Goal: Task Accomplishment & Management: Use online tool/utility

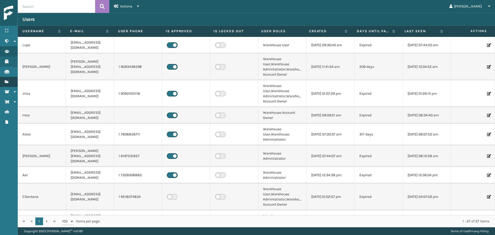
click at [13, 81] on link "Fulfillment Orders Fulfillment Orders" at bounding box center [9, 82] width 18 height 10
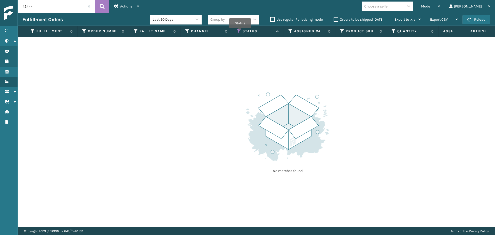
click at [240, 32] on icon at bounding box center [239, 31] width 4 height 5
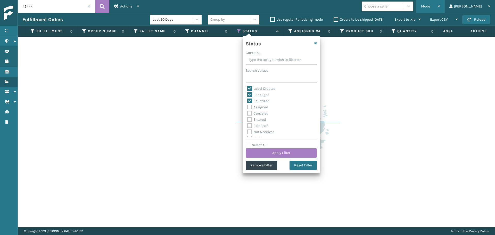
click at [440, 9] on div "Mode" at bounding box center [430, 6] width 19 height 13
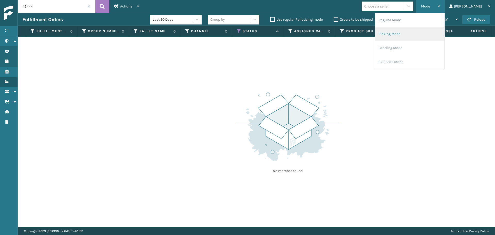
click at [413, 36] on li "Picking Mode" at bounding box center [410, 34] width 69 height 14
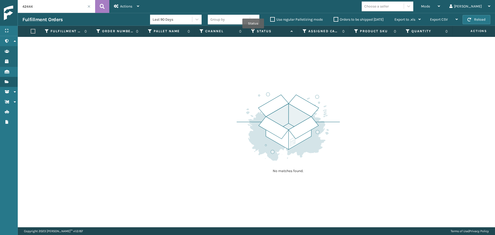
click at [253, 32] on icon at bounding box center [253, 31] width 4 height 5
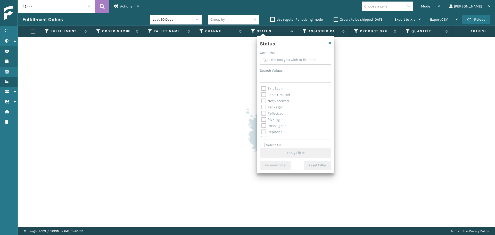
scroll to position [26, 0]
click at [430, 8] on span "Mode" at bounding box center [425, 6] width 9 height 4
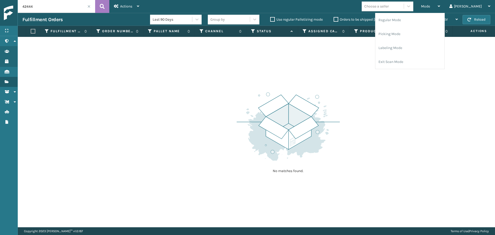
click at [88, 6] on span at bounding box center [88, 6] width 3 height 3
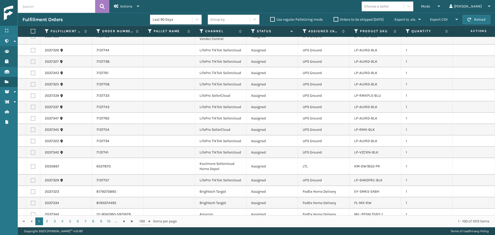
scroll to position [77, 0]
click at [389, 7] on div "Choose a seller" at bounding box center [376, 6] width 25 height 5
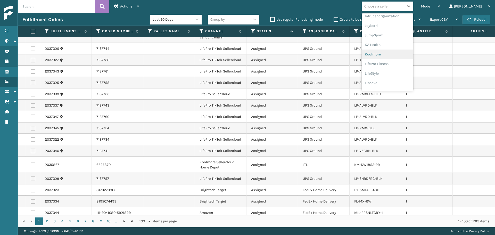
scroll to position [155, 0]
click at [393, 55] on div "LifePro Fitness" at bounding box center [388, 56] width 52 height 10
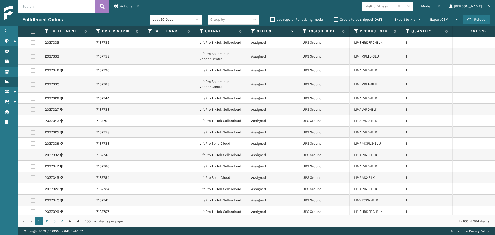
click at [33, 31] on label at bounding box center [32, 31] width 3 height 5
click at [31, 31] on input "checkbox" at bounding box center [31, 31] width 0 height 3
checkbox input "true"
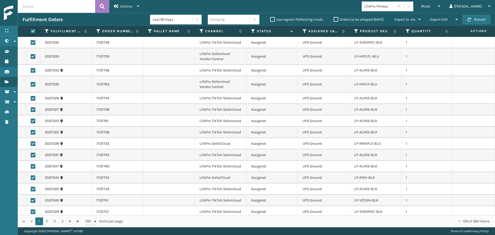
checkbox input "true"
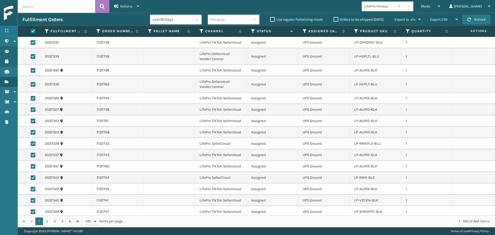
checkbox input "true"
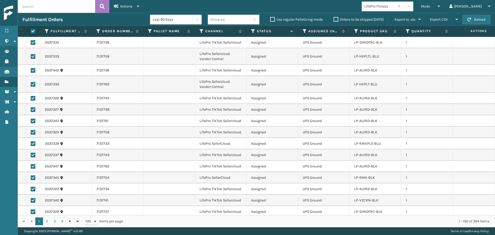
checkbox input "true"
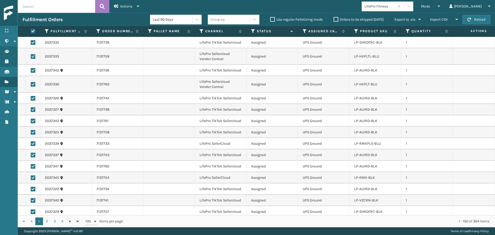
checkbox input "true"
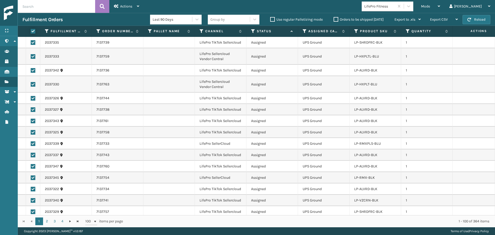
checkbox input "true"
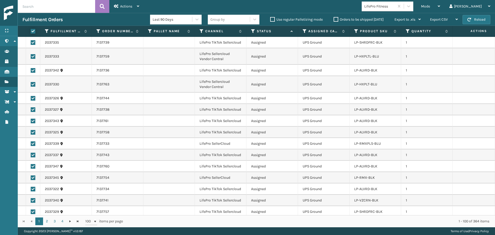
checkbox input "true"
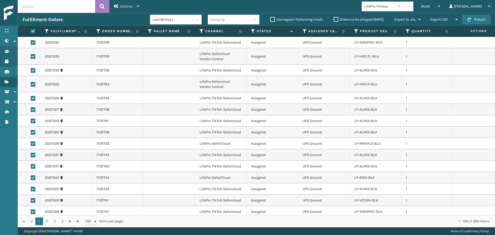
checkbox input "true"
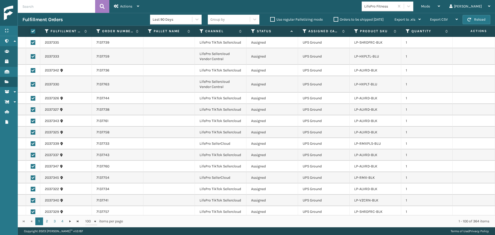
checkbox input "true"
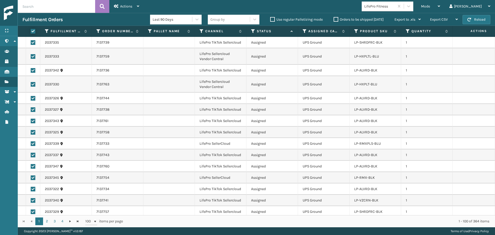
checkbox input "true"
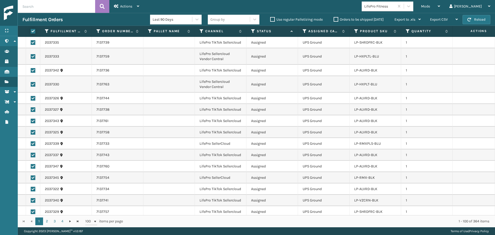
checkbox input "true"
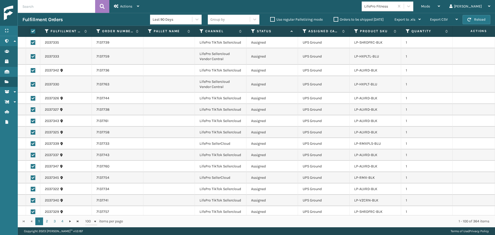
checkbox input "true"
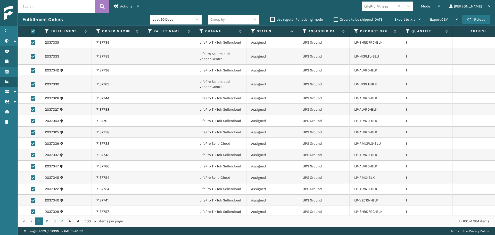
checkbox input "true"
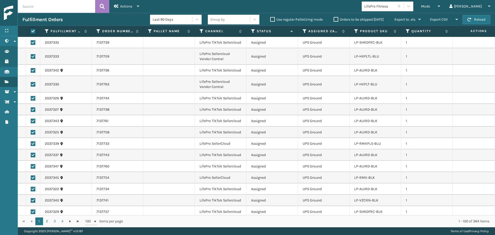
checkbox input "true"
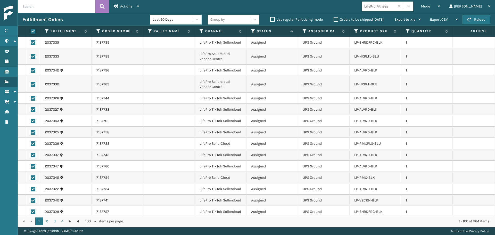
checkbox input "true"
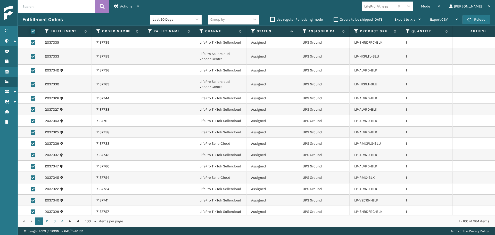
checkbox input "true"
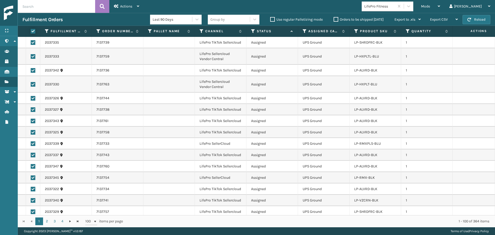
checkbox input "true"
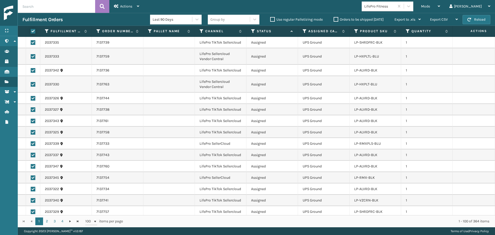
checkbox input "true"
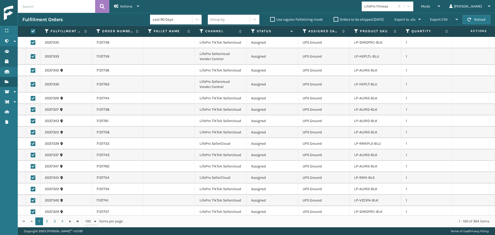
checkbox input "true"
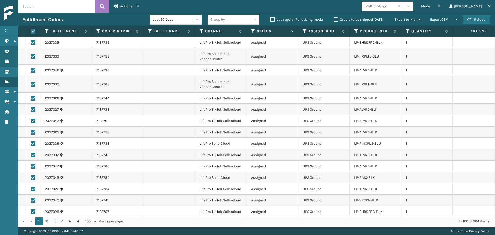
checkbox input "true"
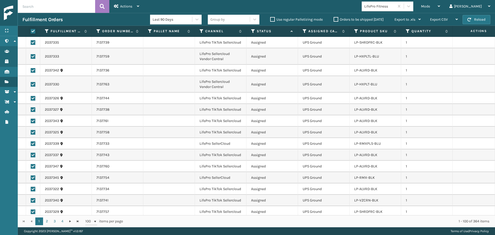
checkbox input "true"
drag, startPoint x: 132, startPoint y: 6, endPoint x: 129, endPoint y: 11, distance: 5.3
click at [131, 7] on span "Actions" at bounding box center [126, 6] width 12 height 4
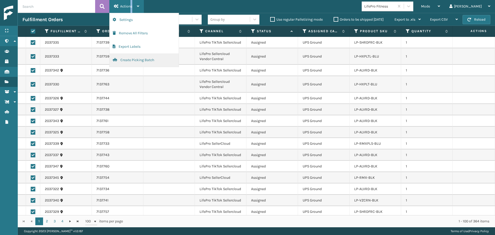
click at [126, 59] on button "Create Picking Batch" at bounding box center [144, 59] width 69 height 13
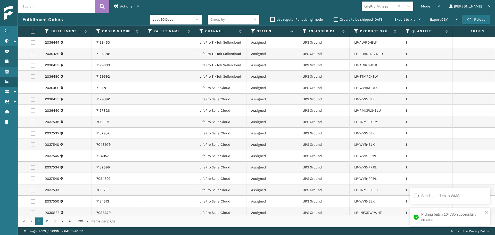
click at [31, 30] on label at bounding box center [32, 31] width 3 height 5
click at [31, 30] on input "checkbox" at bounding box center [31, 31] width 0 height 3
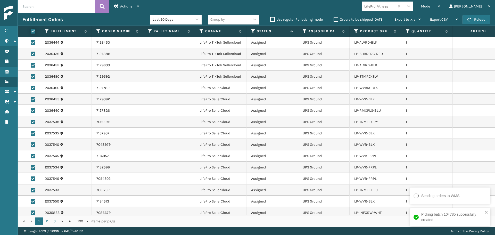
checkbox input "true"
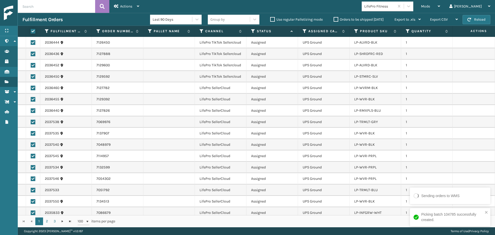
checkbox input "true"
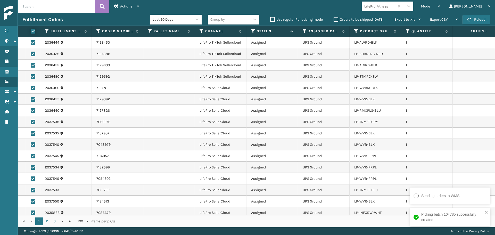
checkbox input "true"
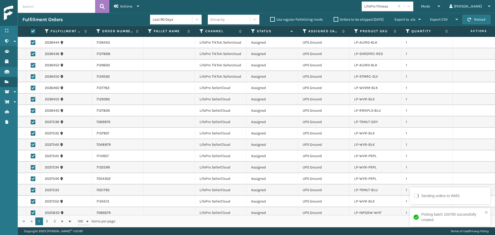
checkbox input "true"
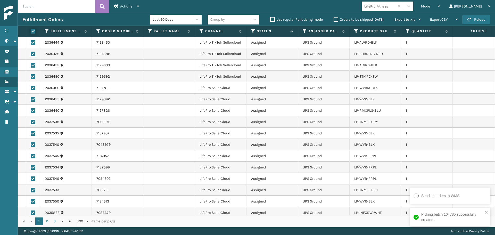
checkbox input "true"
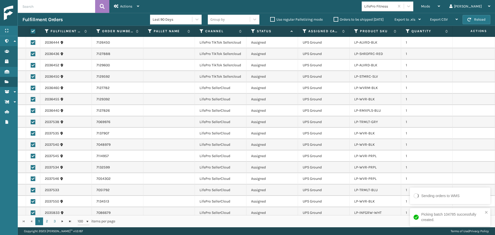
checkbox input "true"
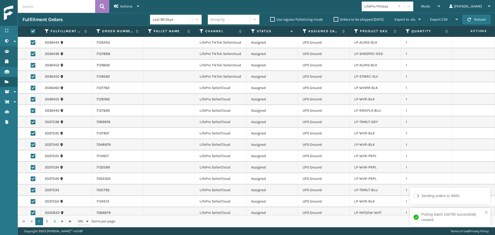
checkbox input "true"
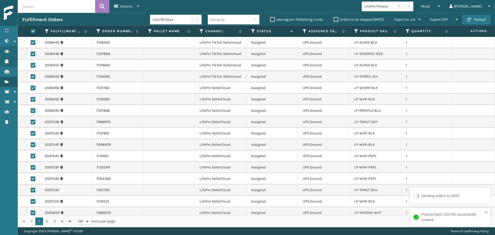
checkbox input "true"
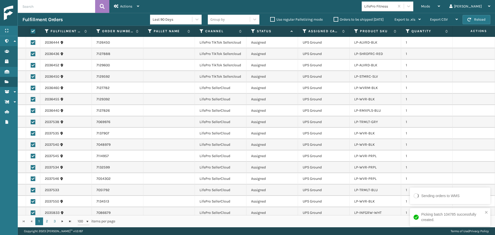
checkbox input "true"
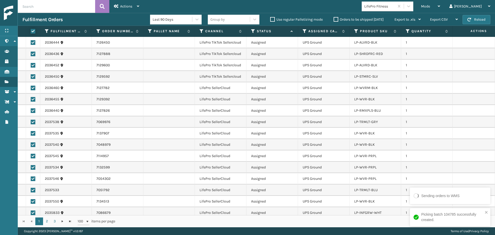
checkbox input "true"
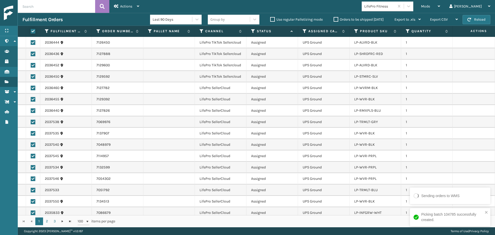
checkbox input "true"
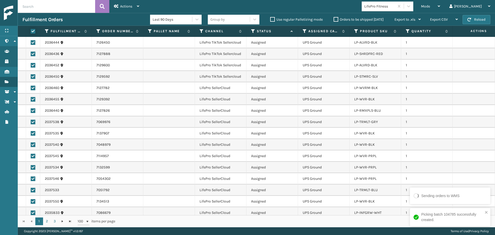
checkbox input "true"
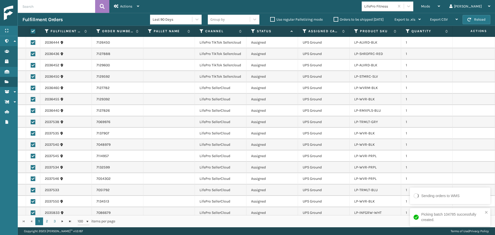
checkbox input "true"
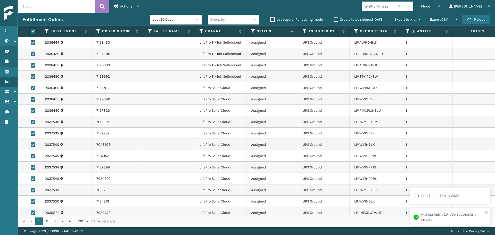
checkbox input "true"
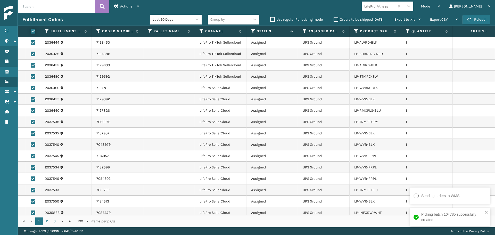
checkbox input "true"
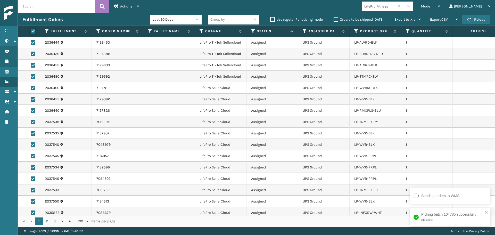
checkbox input "true"
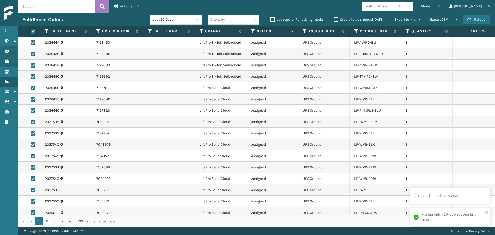
checkbox input "true"
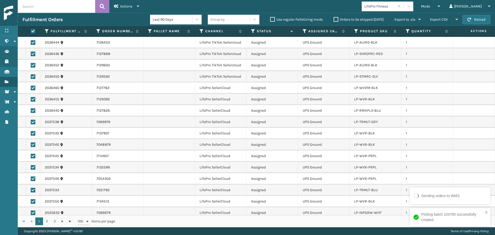
checkbox input "true"
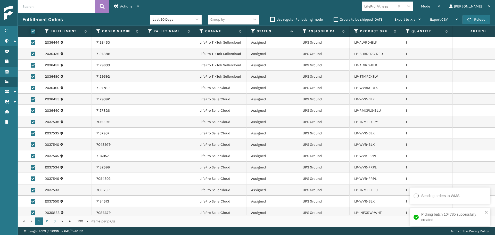
checkbox input "true"
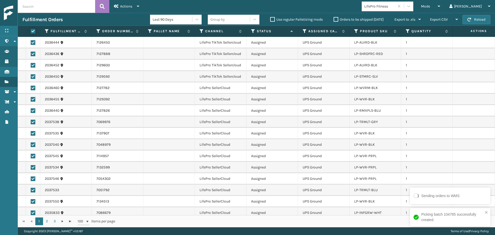
checkbox input "true"
click at [122, 7] on span "Actions" at bounding box center [126, 6] width 12 height 4
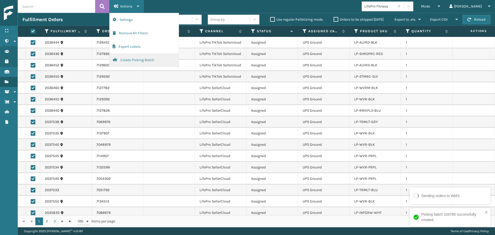
click at [131, 62] on button "Create Picking Batch" at bounding box center [144, 59] width 69 height 13
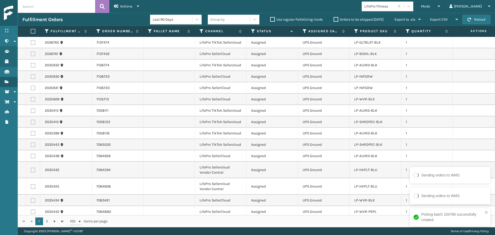
click at [32, 31] on label at bounding box center [32, 31] width 3 height 5
click at [31, 31] on input "checkbox" at bounding box center [31, 31] width 0 height 3
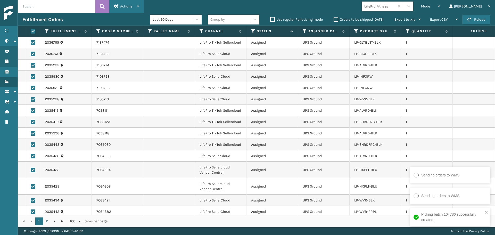
click at [128, 11] on div "Actions" at bounding box center [126, 6] width 25 height 13
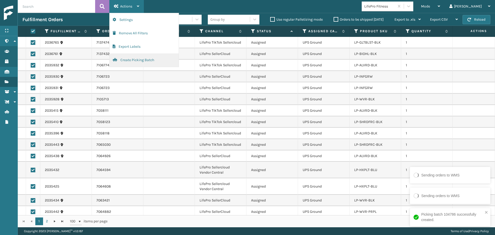
click at [126, 60] on button "Create Picking Batch" at bounding box center [144, 59] width 69 height 13
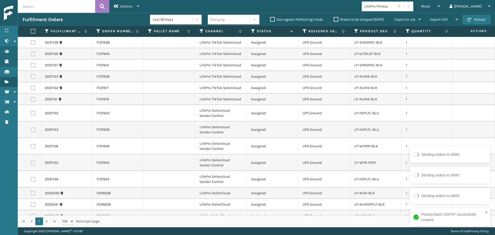
click at [33, 31] on label at bounding box center [32, 31] width 3 height 5
click at [31, 31] on input "checkbox" at bounding box center [31, 31] width 0 height 3
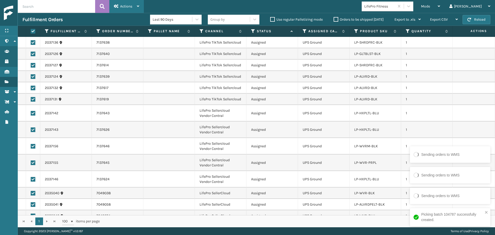
click at [126, 6] on span "Actions" at bounding box center [126, 6] width 12 height 4
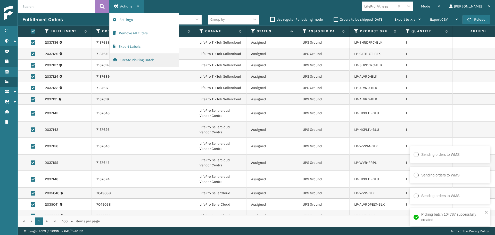
click at [140, 59] on button "Create Picking Batch" at bounding box center [144, 59] width 69 height 13
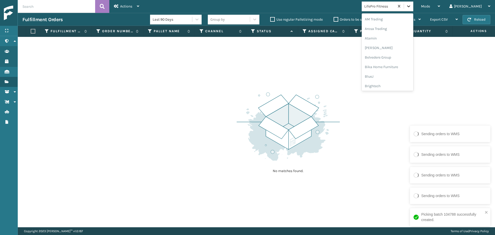
click at [410, 6] on icon at bounding box center [408, 6] width 3 height 2
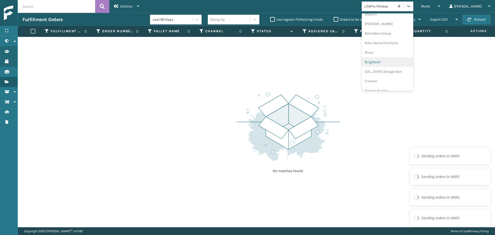
click at [404, 60] on div "Brightech" at bounding box center [388, 62] width 52 height 10
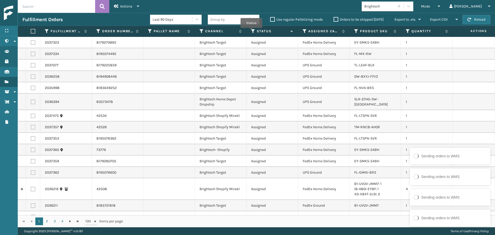
click at [251, 31] on icon at bounding box center [253, 31] width 4 height 5
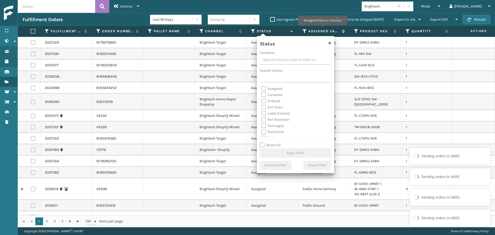
click at [322, 29] on label "Assigned Carrier Service" at bounding box center [323, 31] width 31 height 5
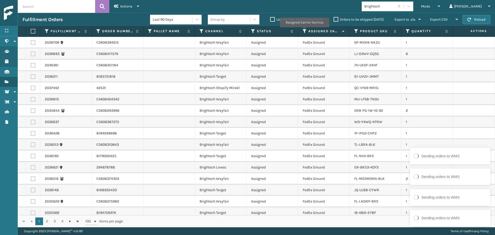
click at [304, 31] on icon at bounding box center [305, 31] width 4 height 5
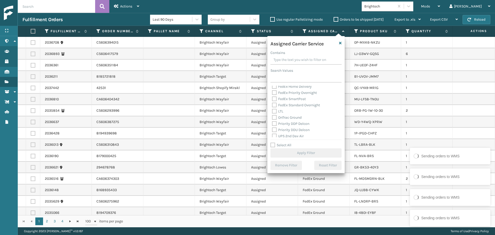
scroll to position [77, 0]
click at [289, 111] on label "UPS 2nd Day Air" at bounding box center [288, 110] width 32 height 4
click at [272, 111] on input "UPS 2nd Day Air" at bounding box center [272, 108] width 0 height 3
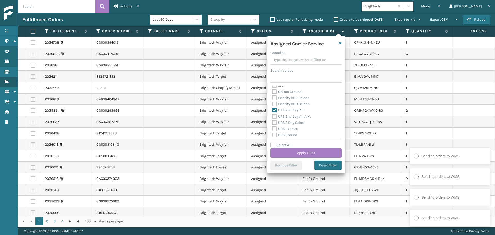
click at [292, 116] on label "UPS 2nd Day Air A.M." at bounding box center [291, 116] width 39 height 4
click at [272, 116] on input "UPS 2nd Day Air A.M." at bounding box center [272, 114] width 0 height 3
click at [292, 124] on label "UPS 3 Day Select" at bounding box center [288, 122] width 33 height 4
click at [272, 123] on input "UPS 3 Day Select" at bounding box center [272, 121] width 0 height 3
click at [292, 129] on label "UPS Express" at bounding box center [285, 129] width 26 height 4
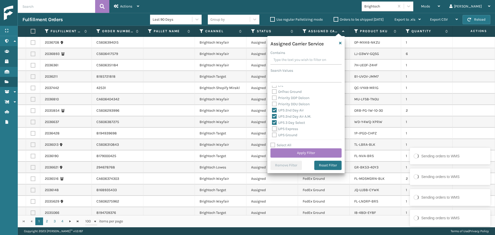
click at [272, 129] on input "UPS Express" at bounding box center [272, 127] width 0 height 3
click at [292, 136] on label "UPS Ground" at bounding box center [284, 135] width 25 height 4
click at [272, 135] on input "UPS Ground" at bounding box center [272, 133] width 0 height 3
click at [287, 116] on label "UPS Next Day Air" at bounding box center [288, 115] width 33 height 4
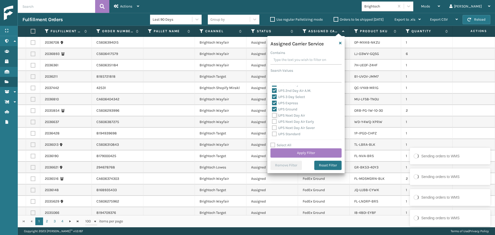
click at [272, 116] on input "UPS Next Day Air" at bounding box center [272, 113] width 0 height 3
click at [289, 123] on label "UPS Next Day Air Early" at bounding box center [293, 121] width 42 height 4
click at [272, 122] on input "UPS Next Day Air Early" at bounding box center [272, 120] width 0 height 3
click at [288, 128] on label "UPS Next Day Air Saver" at bounding box center [293, 128] width 43 height 4
click at [272, 128] on input "UPS Next Day Air Saver" at bounding box center [272, 126] width 0 height 3
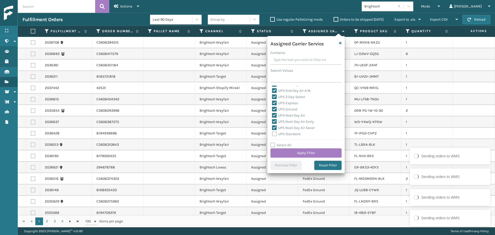
click at [288, 133] on label "UPS Standard" at bounding box center [286, 134] width 28 height 4
click at [272, 133] on input "UPS Standard" at bounding box center [272, 132] width 0 height 3
click at [288, 115] on label "UPS SurePost 1LB or Greater" at bounding box center [297, 114] width 51 height 4
click at [272, 115] on input "UPS SurePost 1LB or Greater" at bounding box center [272, 112] width 0 height 3
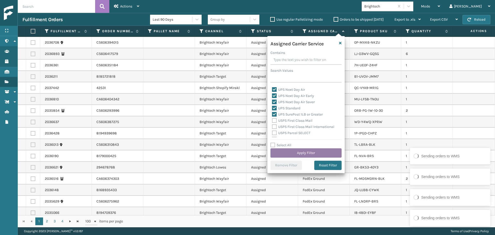
click at [306, 153] on button "Apply Filter" at bounding box center [306, 152] width 71 height 9
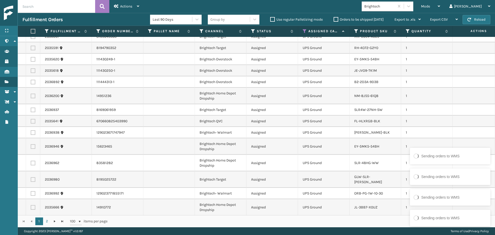
scroll to position [1157, 0]
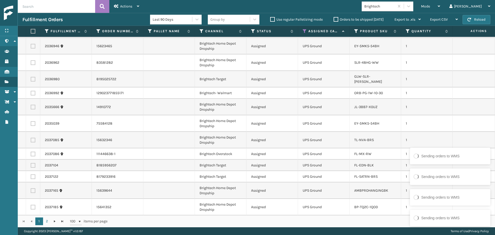
click at [461, 187] on div "Sending orders to WMS Sending orders to WMS Sending orders to WMS Sending order…" at bounding box center [450, 189] width 83 height 85
click at [452, 206] on div "Sending orders to WMS Sending orders to WMS Sending orders to WMS Sending order…" at bounding box center [450, 189] width 83 height 85
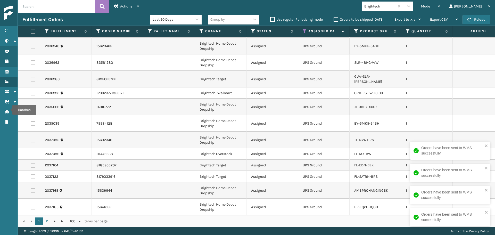
click at [340, 160] on td "UPS Ground" at bounding box center [324, 165] width 52 height 11
click at [34, 33] on label at bounding box center [32, 31] width 3 height 5
click at [31, 33] on input "checkbox" at bounding box center [31, 31] width 0 height 3
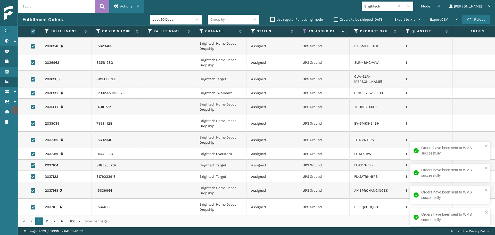
click at [127, 9] on div "Actions" at bounding box center [126, 6] width 25 height 13
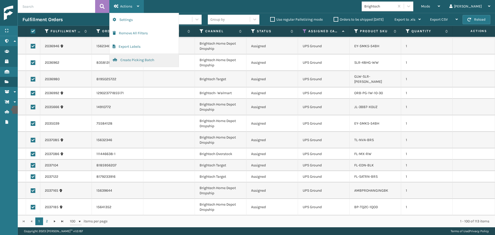
click at [135, 62] on button "Create Picking Batch" at bounding box center [144, 59] width 69 height 13
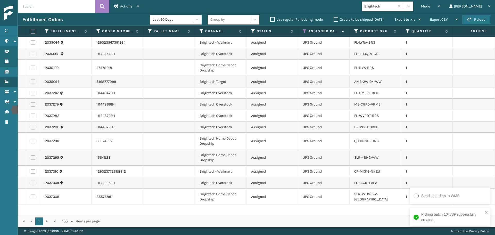
click at [32, 34] on th at bounding box center [33, 31] width 14 height 11
click at [33, 31] on label at bounding box center [32, 31] width 3 height 5
click at [31, 31] on input "checkbox" at bounding box center [31, 31] width 0 height 3
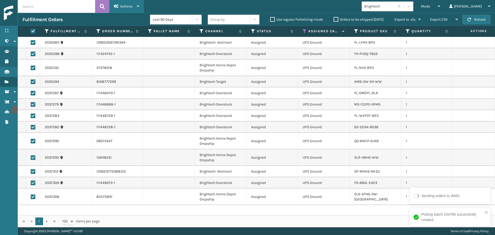
click at [130, 6] on span "Actions" at bounding box center [126, 6] width 12 height 4
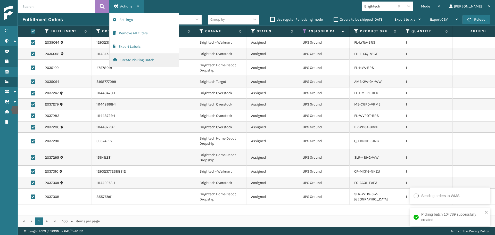
click at [148, 63] on button "Create Picking Batch" at bounding box center [144, 59] width 69 height 13
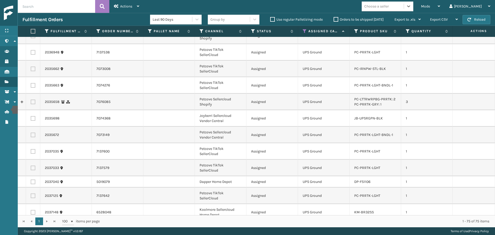
scroll to position [893, 0]
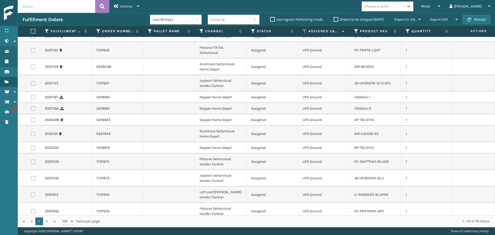
click at [32, 33] on label at bounding box center [32, 31] width 3 height 5
click at [31, 33] on input "checkbox" at bounding box center [31, 31] width 0 height 3
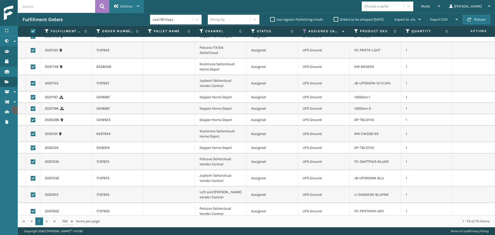
click at [126, 5] on span "Actions" at bounding box center [126, 6] width 12 height 4
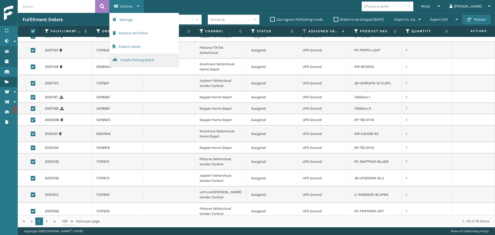
click at [127, 59] on button "Create Picking Batch" at bounding box center [144, 59] width 69 height 13
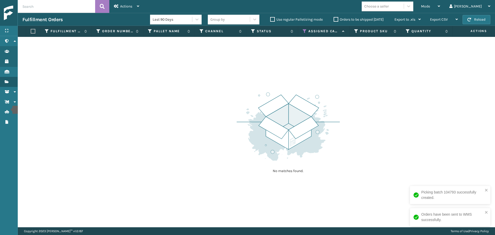
click at [304, 30] on icon at bounding box center [305, 31] width 4 height 5
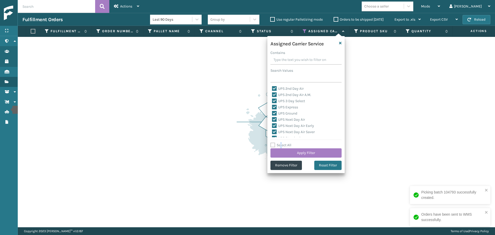
click at [281, 145] on label "Select All" at bounding box center [281, 145] width 21 height 4
click at [281, 143] on input "Select All" at bounding box center [309, 142] width 77 height 1
click at [281, 145] on label "Select All" at bounding box center [281, 145] width 21 height 4
click at [281, 143] on input "Select All" at bounding box center [309, 142] width 77 height 1
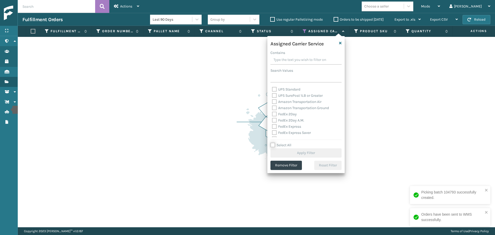
scroll to position [52, 0]
click at [289, 111] on label "FedEx 2Day" at bounding box center [284, 111] width 25 height 4
click at [272, 111] on input "FedEx 2Day" at bounding box center [272, 109] width 0 height 3
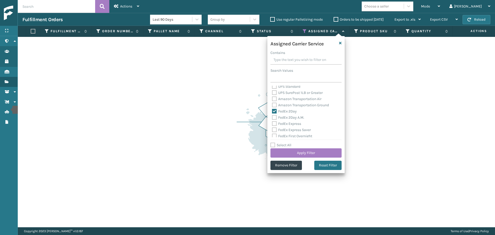
click at [291, 116] on label "FedEx 2Day A.M." at bounding box center [288, 117] width 32 height 4
click at [272, 116] on input "FedEx 2Day A.M." at bounding box center [272, 116] width 0 height 3
click at [292, 124] on label "FedEx Express" at bounding box center [286, 123] width 29 height 4
click at [272, 124] on input "FedEx Express" at bounding box center [272, 122] width 0 height 3
click at [291, 130] on label "FedEx Express Saver" at bounding box center [291, 130] width 39 height 4
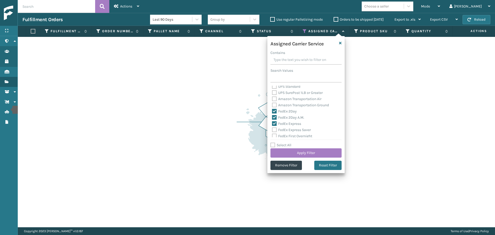
click at [272, 130] on input "FedEx Express Saver" at bounding box center [272, 128] width 0 height 3
click at [291, 135] on label "FedEx First Overnight" at bounding box center [292, 136] width 40 height 4
click at [272, 135] on input "FedEx First Overnight" at bounding box center [272, 134] width 0 height 3
drag, startPoint x: 287, startPoint y: 117, endPoint x: 286, endPoint y: 122, distance: 4.7
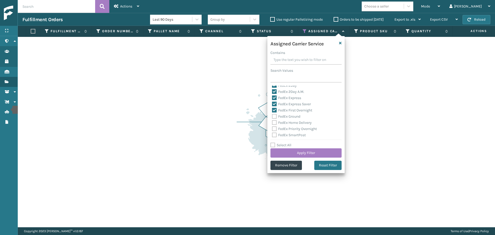
click at [286, 117] on label "FedEx Ground" at bounding box center [286, 116] width 28 height 4
click at [272, 117] on input "FedEx Ground" at bounding box center [272, 114] width 0 height 3
click at [286, 124] on label "FedEx Home Delivery" at bounding box center [292, 122] width 40 height 4
click at [272, 123] on input "FedEx Home Delivery" at bounding box center [272, 121] width 0 height 3
click at [286, 128] on label "FedEx Priority Overnight" at bounding box center [294, 129] width 45 height 4
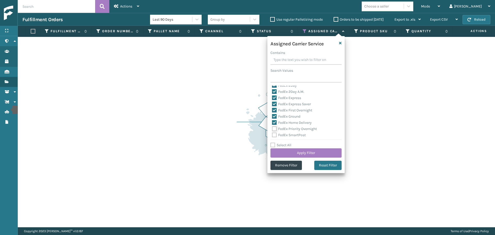
click at [272, 128] on input "FedEx Priority Overnight" at bounding box center [272, 127] width 0 height 3
click at [287, 134] on label "FedEx SmartPost" at bounding box center [289, 135] width 34 height 4
click at [272, 134] on input "FedEx SmartPost" at bounding box center [272, 133] width 0 height 3
click at [290, 115] on label "FedEx Standard Overnight" at bounding box center [296, 115] width 48 height 4
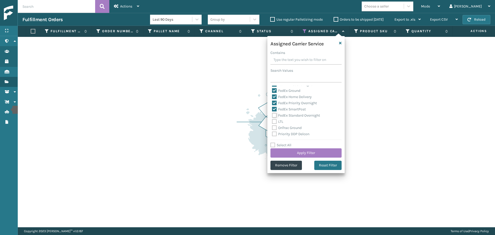
click at [272, 115] on input "FedEx Standard Overnight" at bounding box center [272, 113] width 0 height 3
click at [291, 152] on button "Apply Filter" at bounding box center [306, 152] width 71 height 9
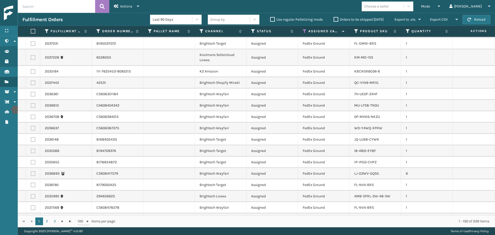
scroll to position [232, 0]
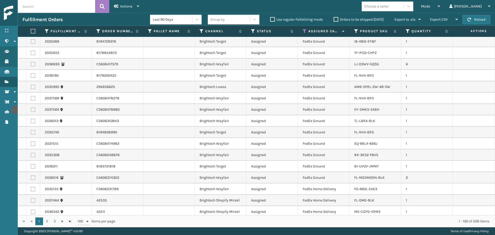
click at [390, 10] on div "Choose a seller" at bounding box center [383, 6] width 42 height 9
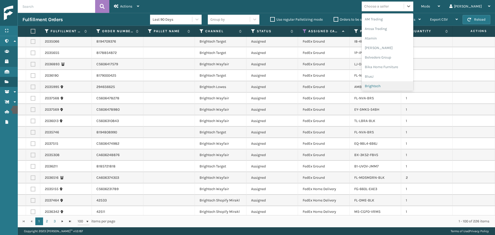
click at [393, 87] on div "Brightech" at bounding box center [388, 86] width 52 height 10
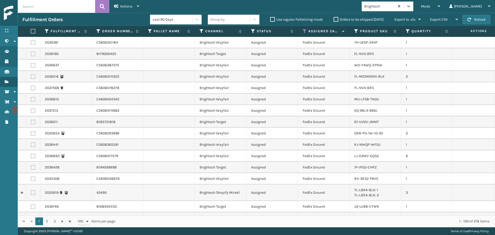
click at [32, 30] on label at bounding box center [32, 31] width 3 height 5
click at [31, 30] on input "checkbox" at bounding box center [31, 31] width 0 height 3
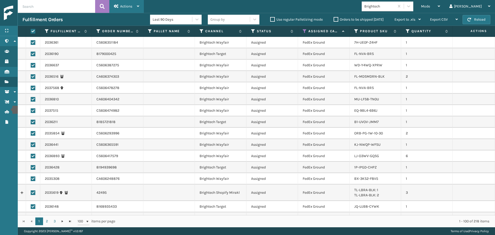
click at [125, 6] on span "Actions" at bounding box center [126, 6] width 12 height 4
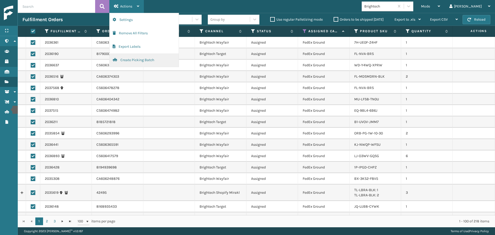
click at [121, 64] on button "Create Picking Batch" at bounding box center [144, 59] width 69 height 13
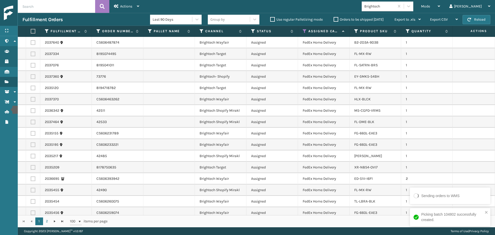
click at [34, 31] on label at bounding box center [32, 31] width 3 height 5
click at [31, 31] on input "checkbox" at bounding box center [31, 31] width 0 height 3
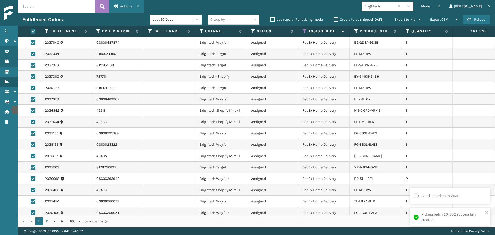
click at [126, 5] on span "Actions" at bounding box center [126, 6] width 12 height 4
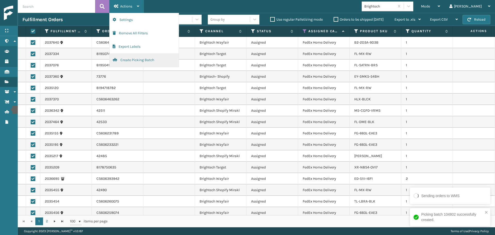
click at [133, 63] on button "Create Picking Batch" at bounding box center [144, 59] width 69 height 13
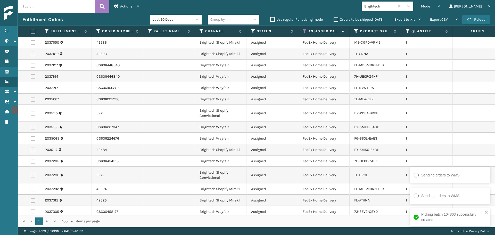
click at [32, 30] on label at bounding box center [32, 31] width 3 height 5
click at [31, 30] on input "checkbox" at bounding box center [31, 31] width 0 height 3
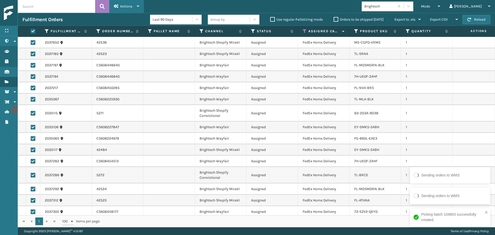
click at [120, 4] on span "Actions" at bounding box center [126, 6] width 12 height 4
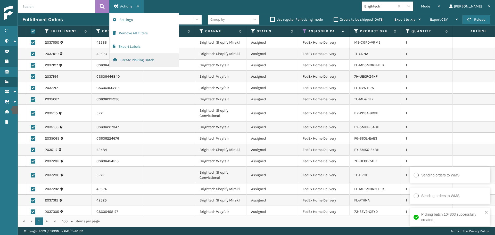
click at [140, 61] on button "Create Picking Batch" at bounding box center [144, 59] width 69 height 13
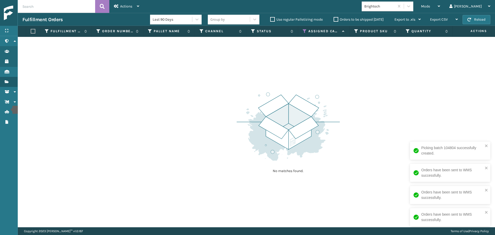
click at [373, 148] on div "No matches found." at bounding box center [256, 132] width 477 height 190
